Goal: Task Accomplishment & Management: Manage account settings

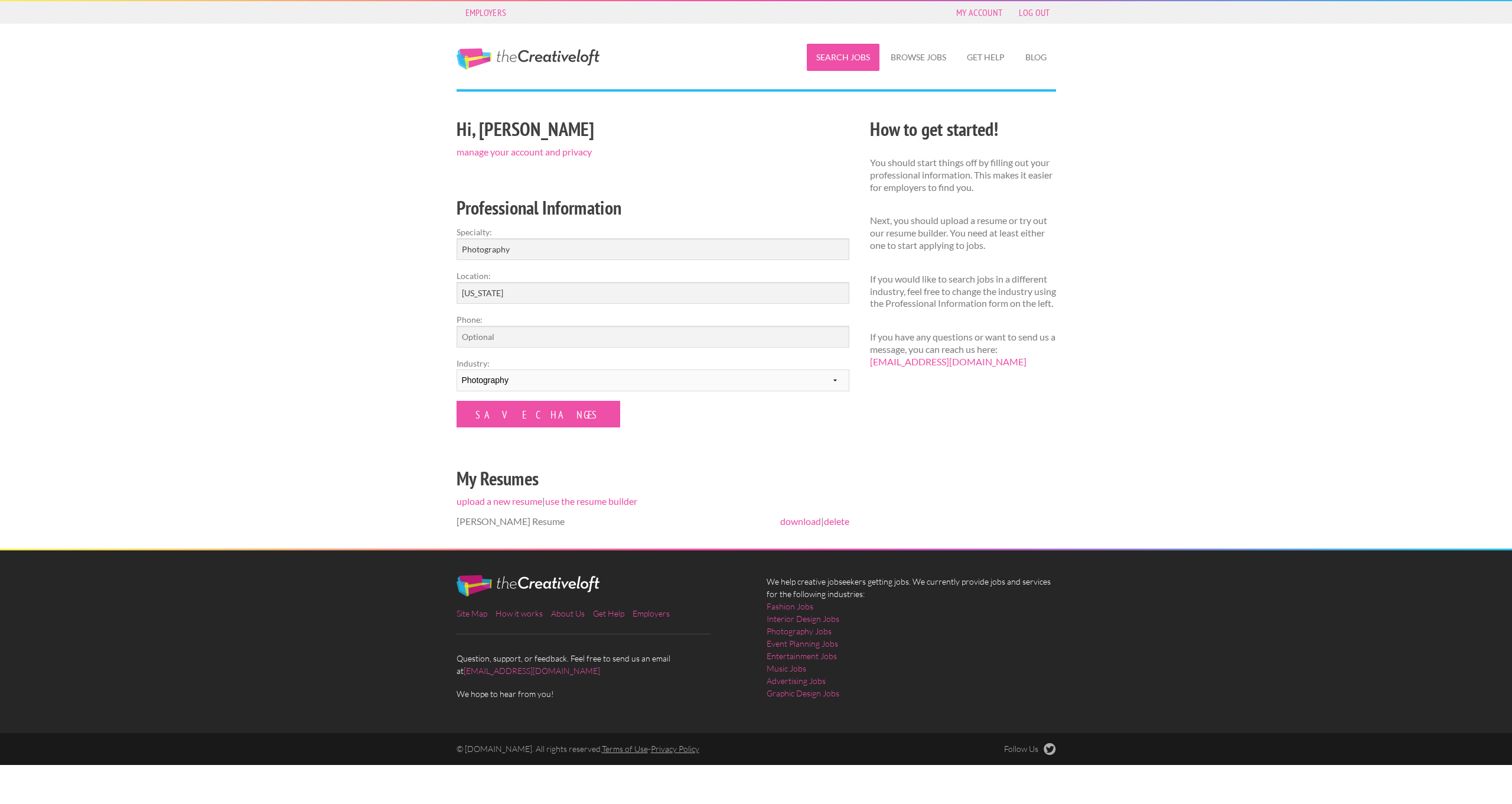
click at [853, 57] on link "Search Jobs" at bounding box center [843, 57] width 73 height 27
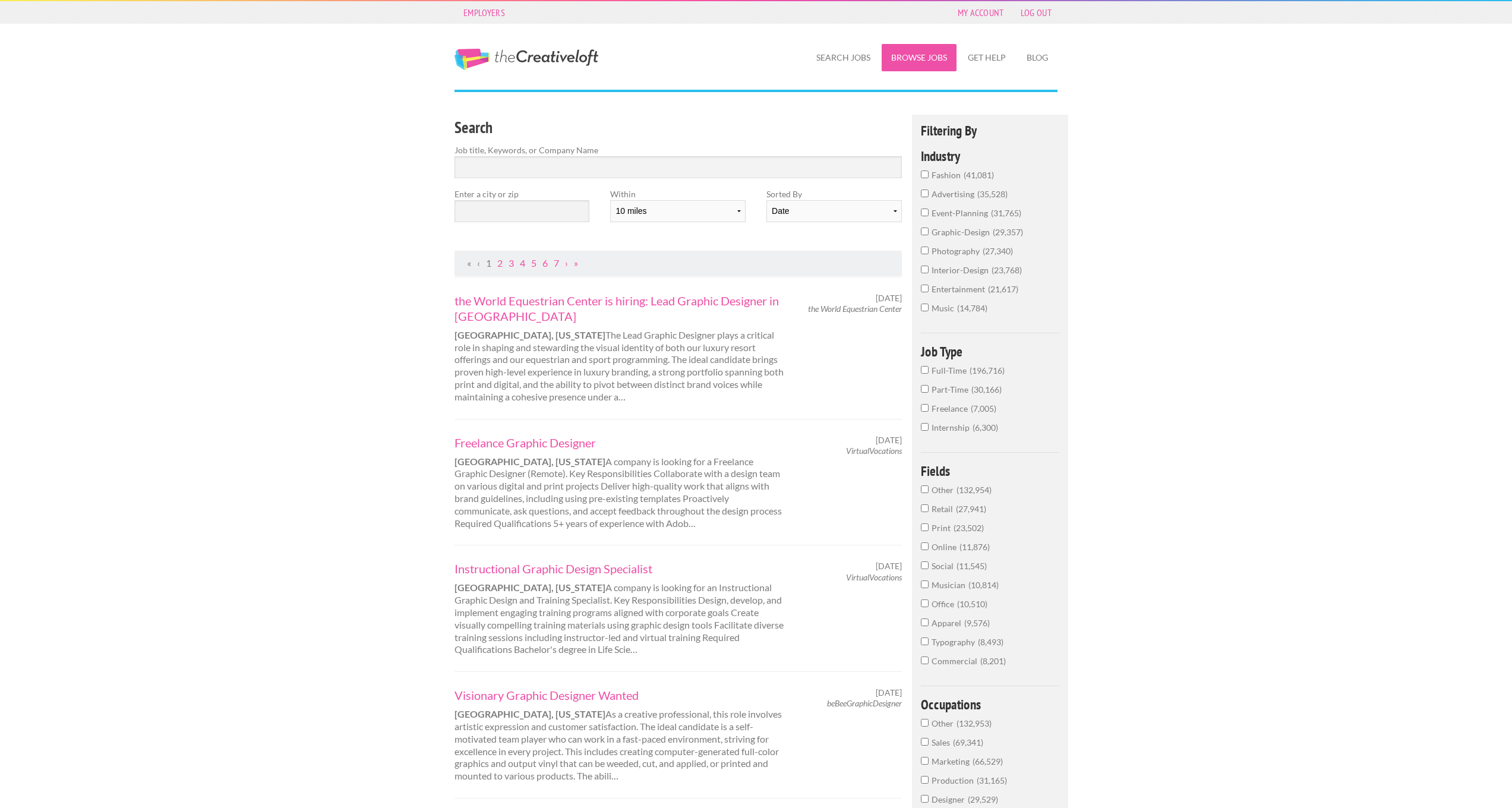
click at [930, 64] on link "Browse Jobs" at bounding box center [919, 57] width 75 height 27
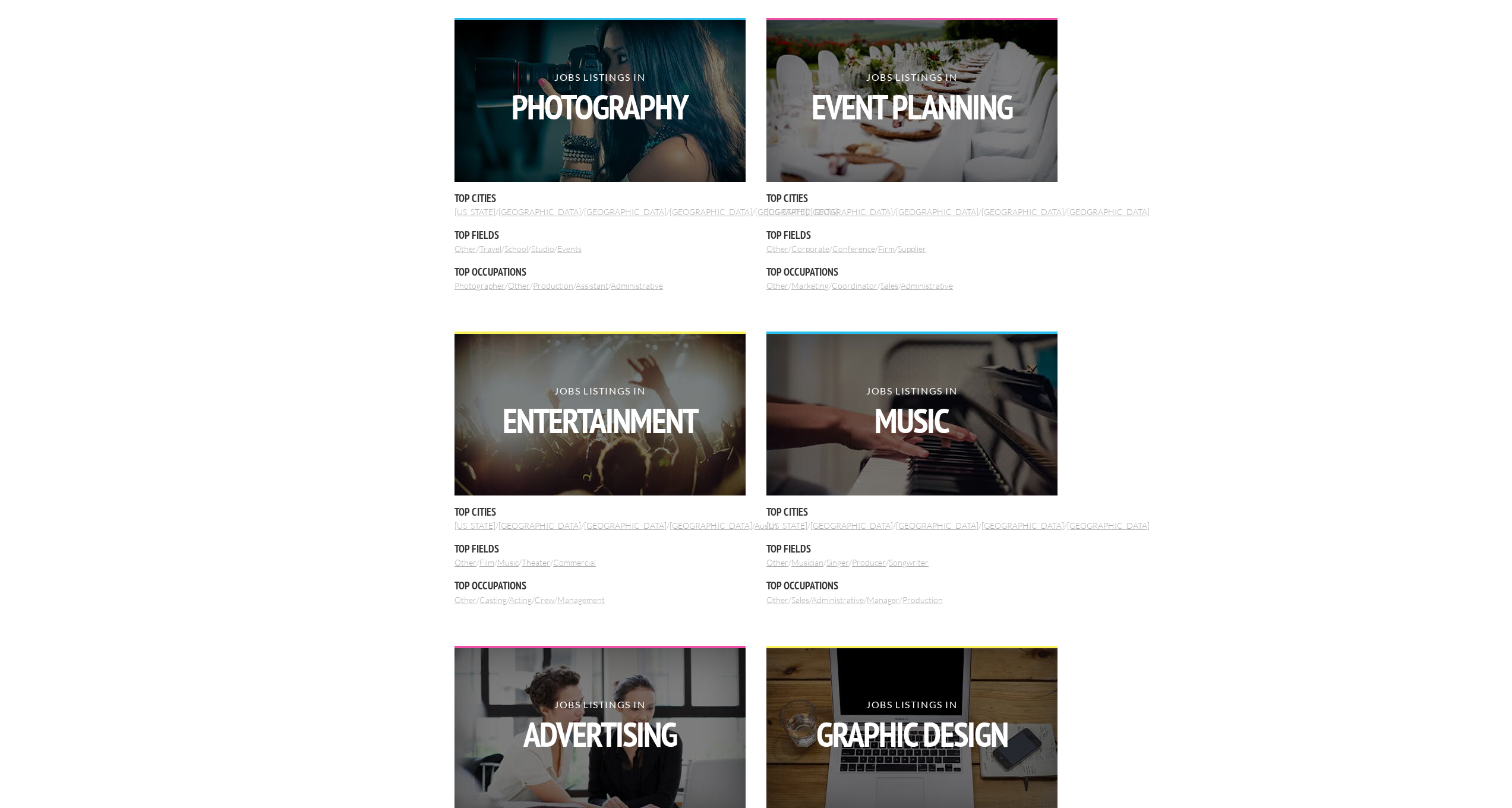
scroll to position [1118, 0]
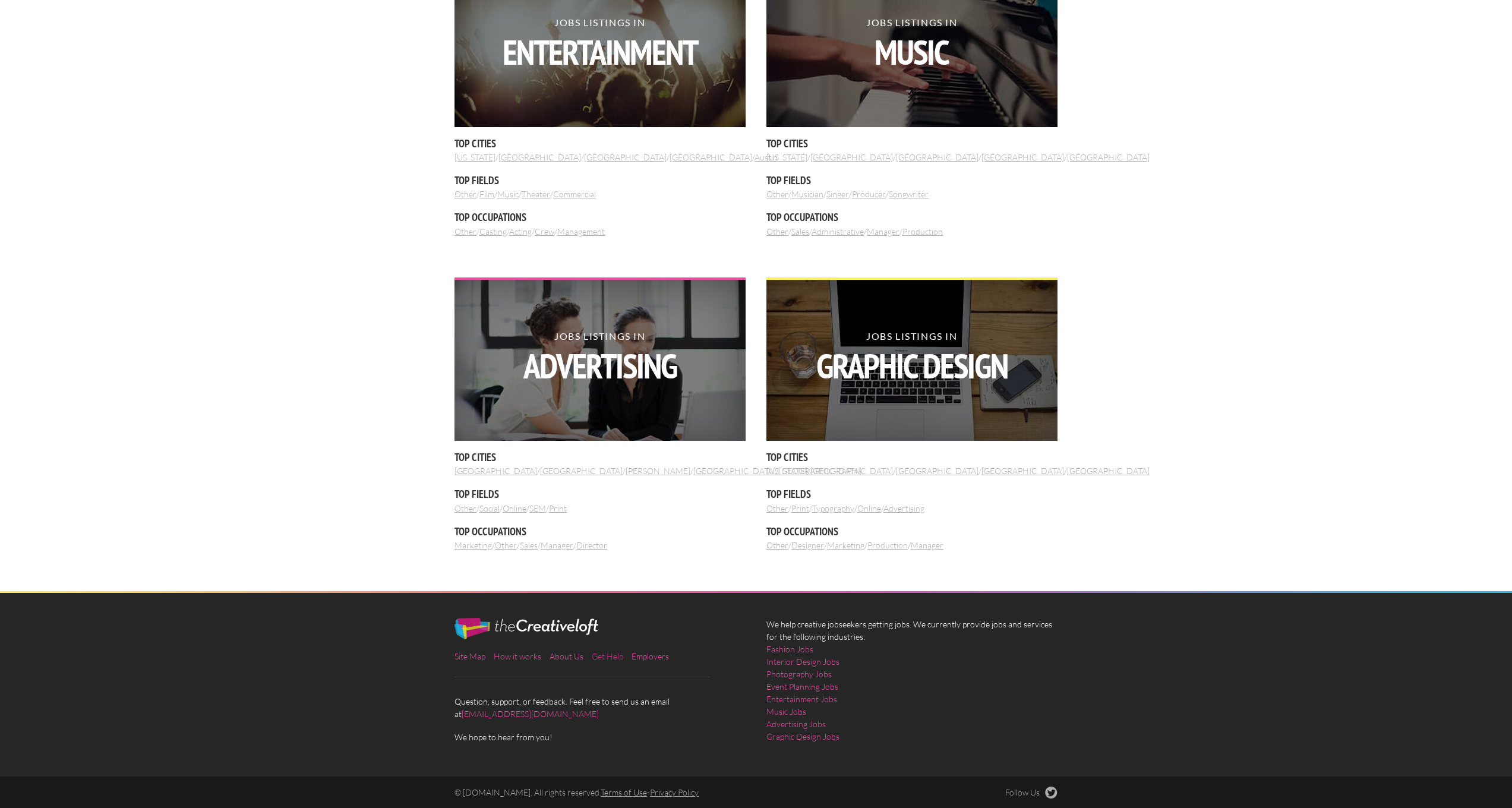
click at [605, 653] on link "Get Help" at bounding box center [607, 656] width 31 height 10
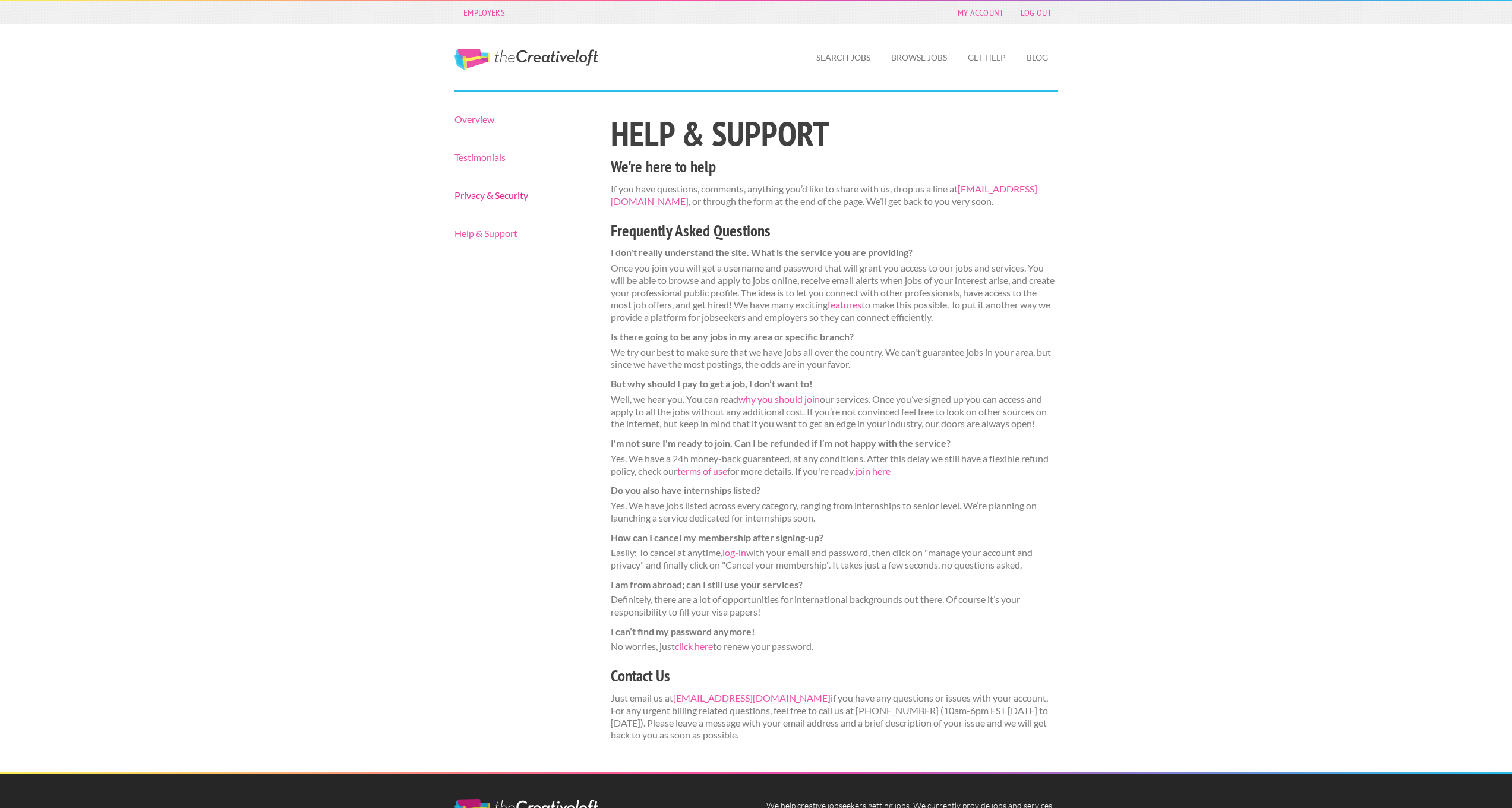
click at [490, 197] on link "Privacy & Security" at bounding box center [522, 195] width 135 height 10
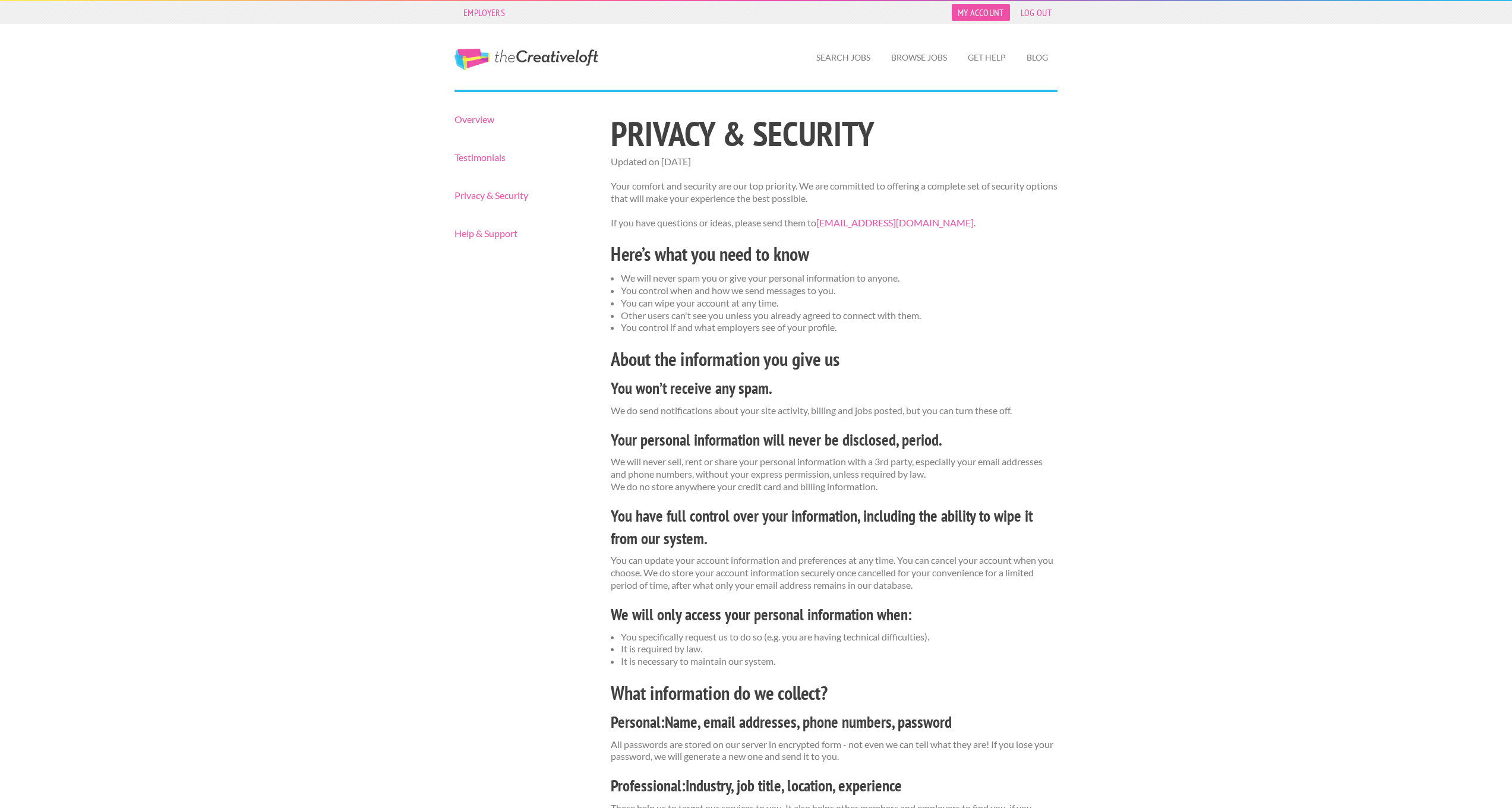
click at [981, 10] on link "My Account" at bounding box center [981, 13] width 58 height 17
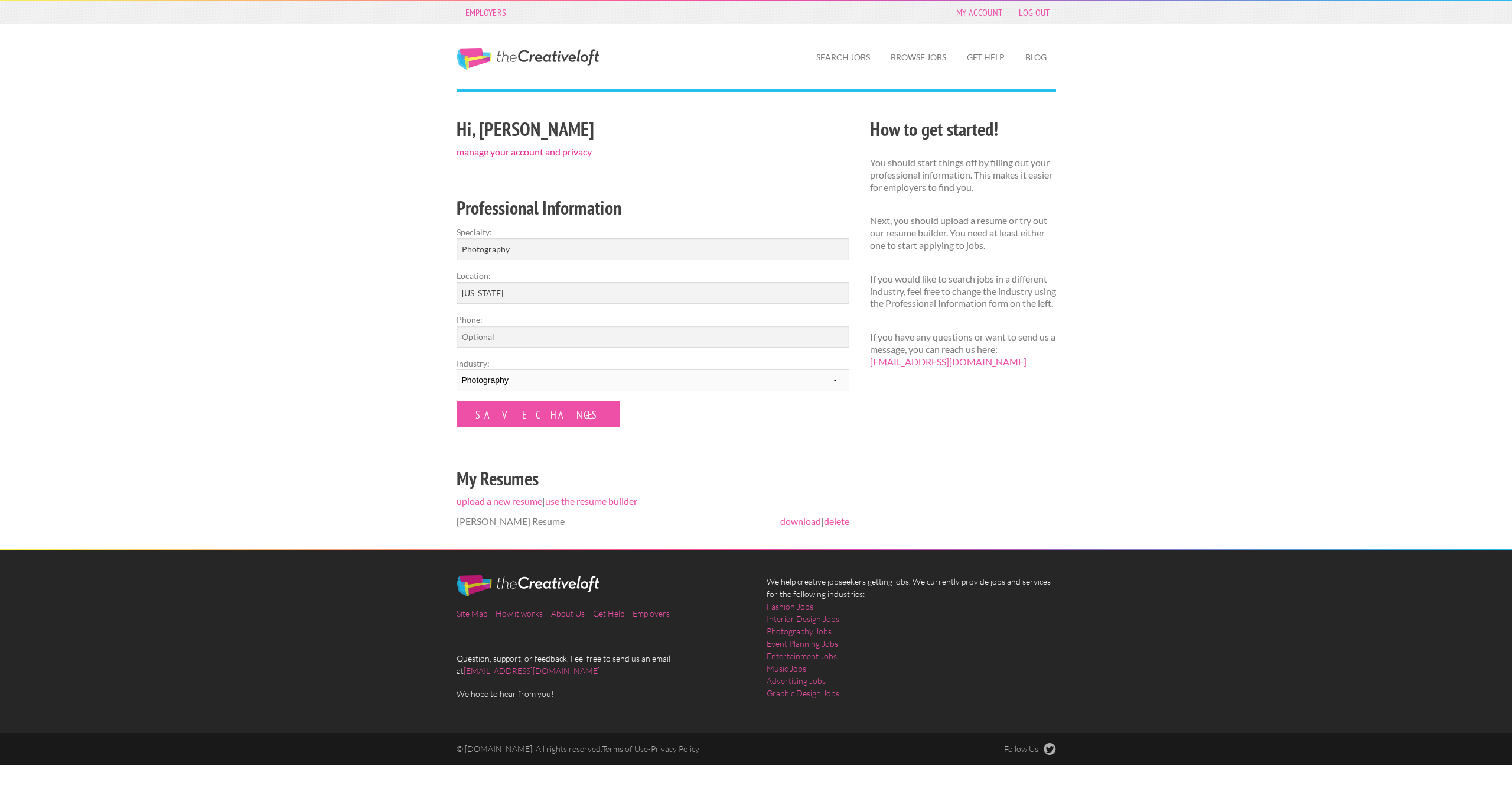
click at [523, 154] on link "manage your account and privacy" at bounding box center [524, 151] width 135 height 11
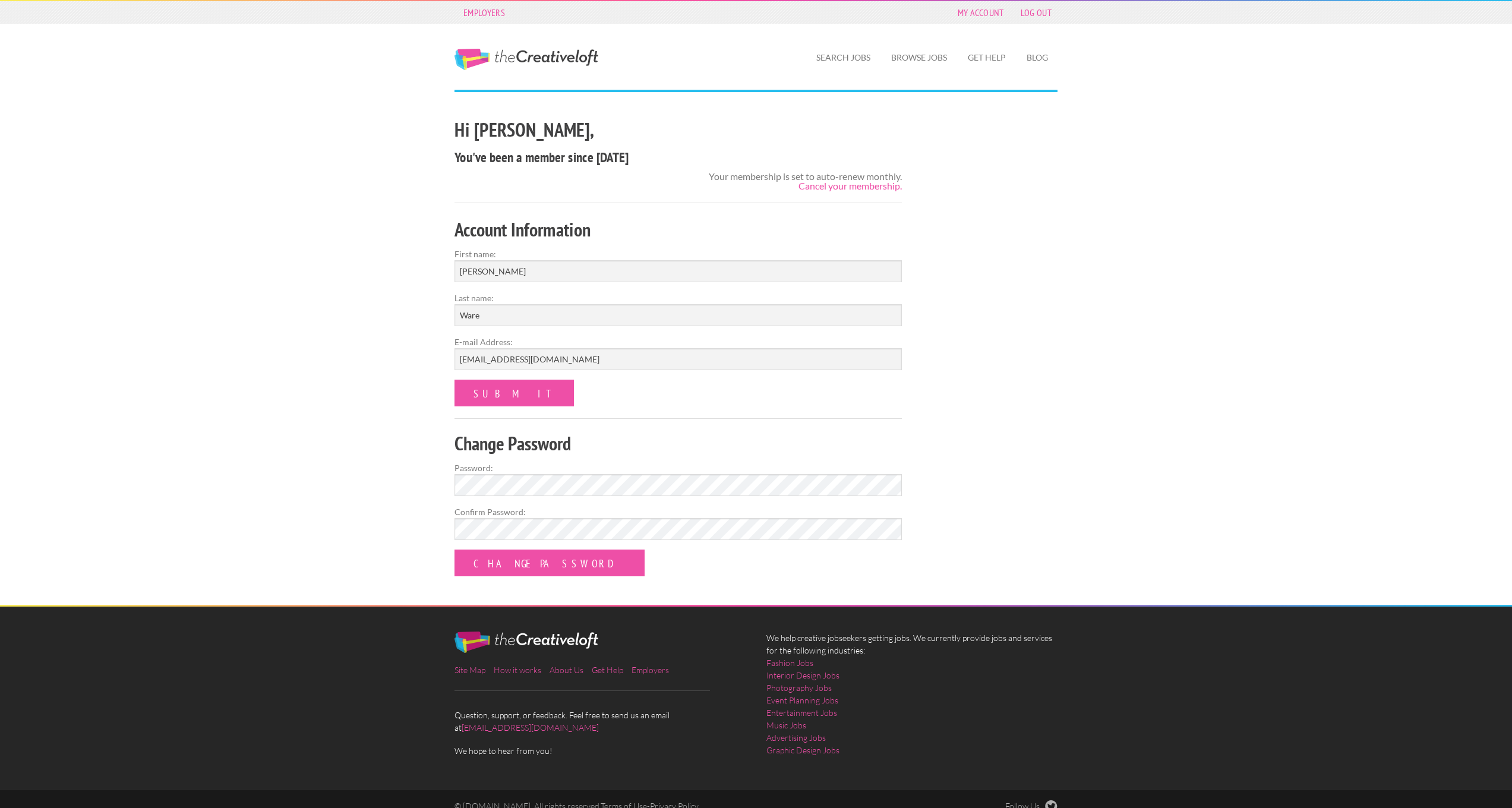
scroll to position [13, 0]
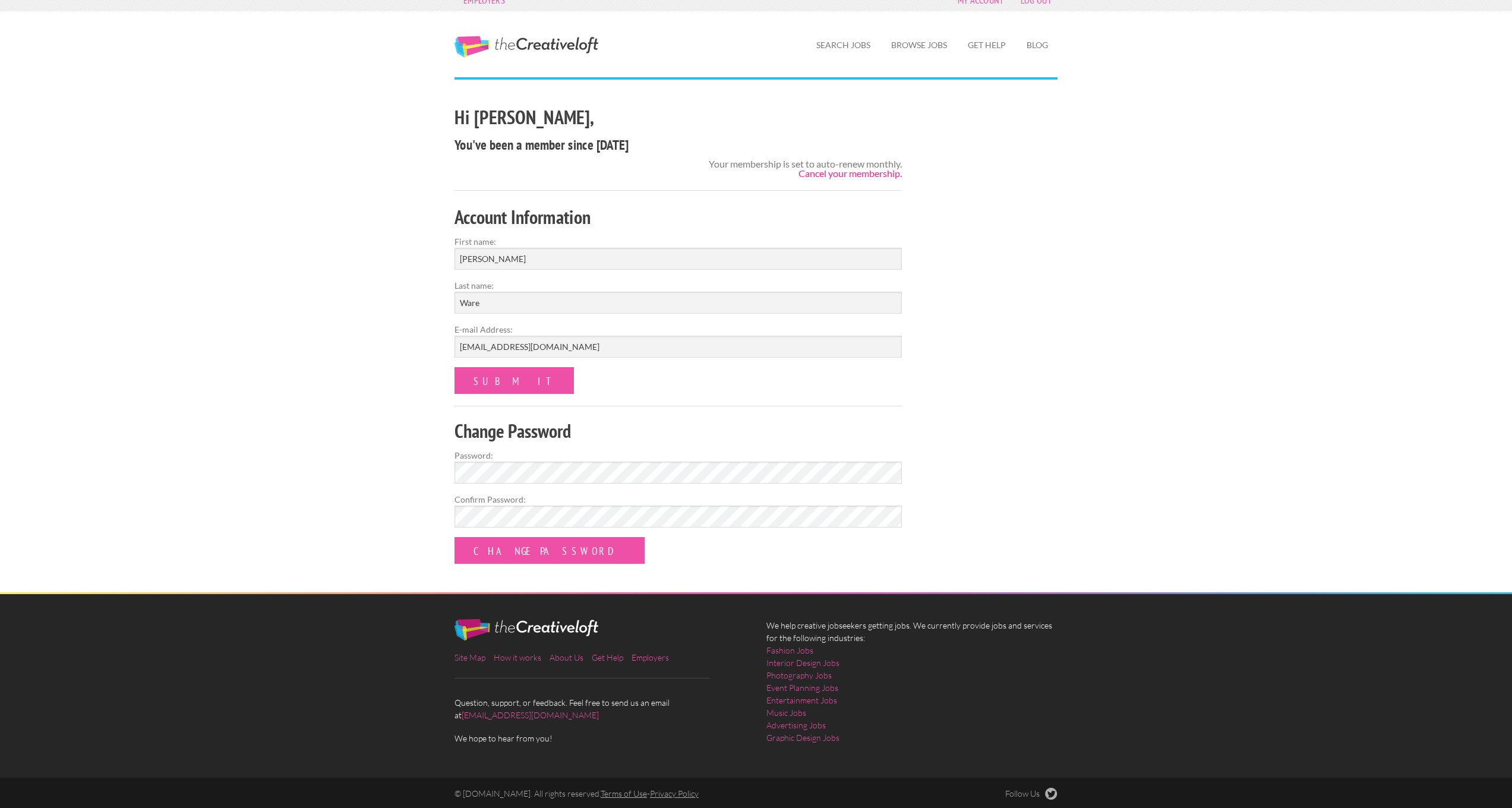
click at [850, 174] on link "Cancel your membership." at bounding box center [850, 173] width 103 height 11
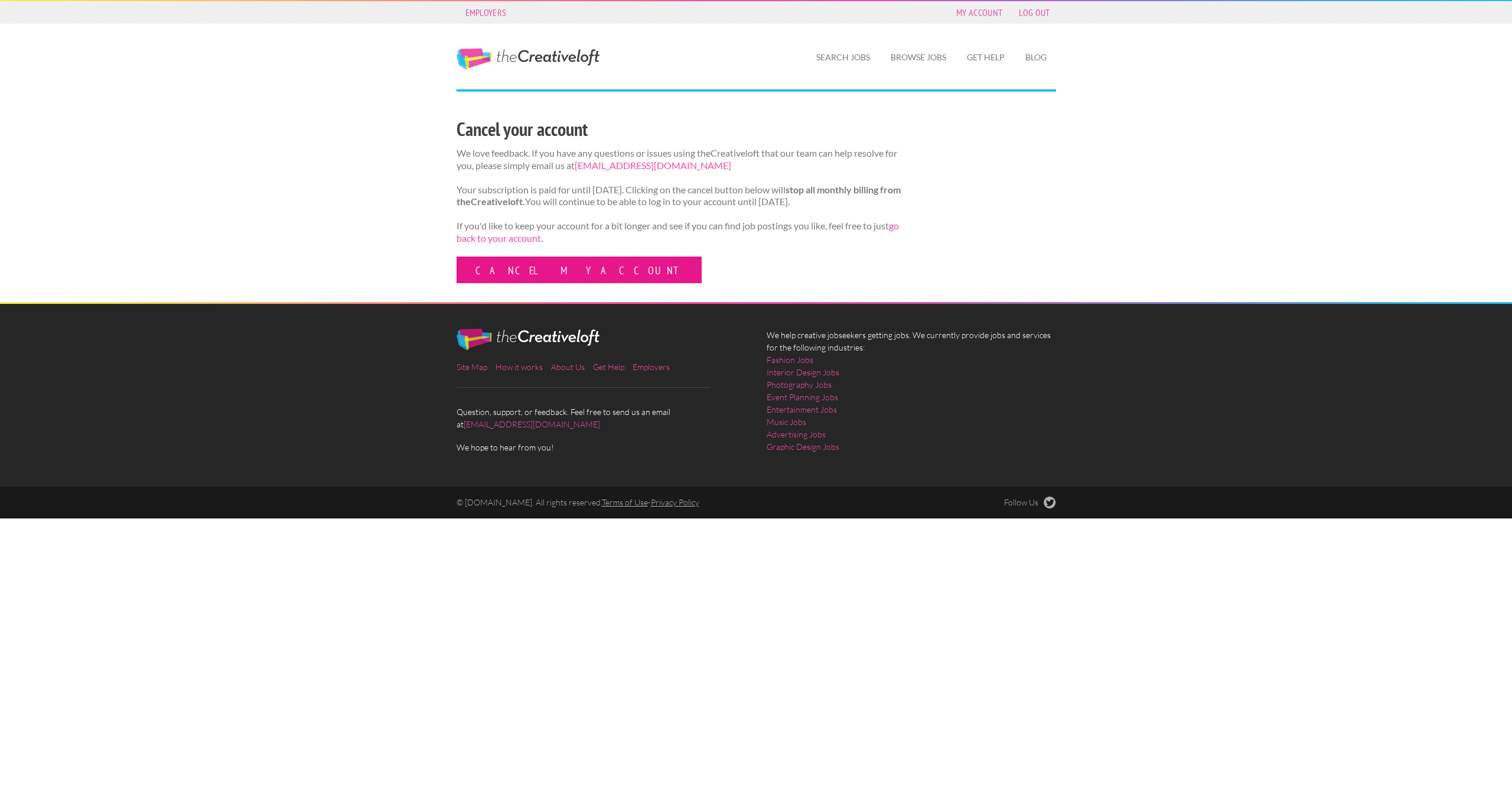
click at [535, 275] on link "Cancel my account" at bounding box center [579, 270] width 245 height 26
